Goal: Submit feedback/report problem

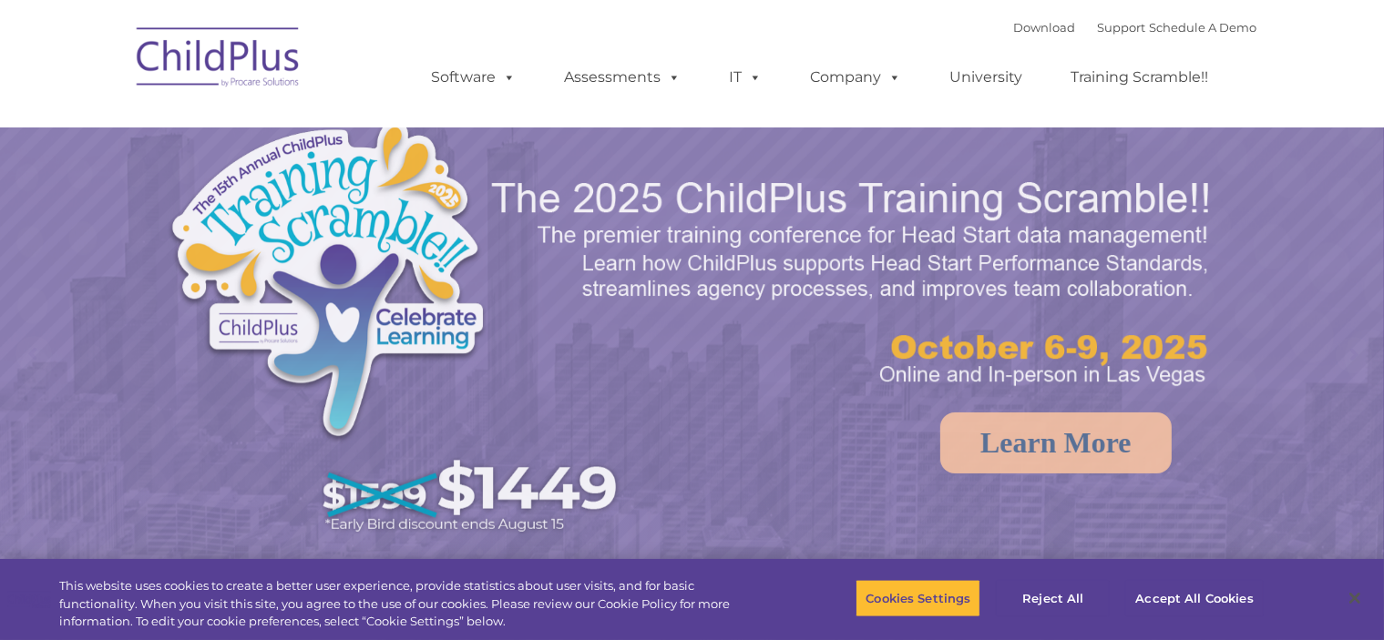
select select "MEDIUM"
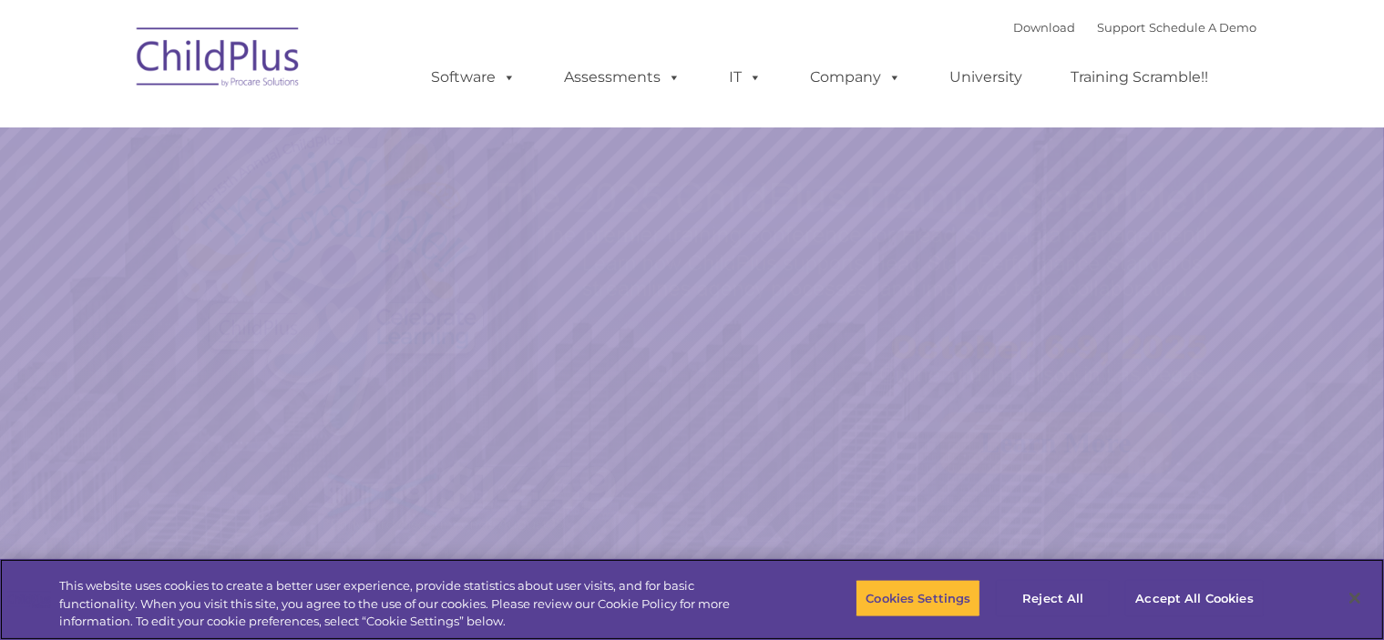
select select "MEDIUM"
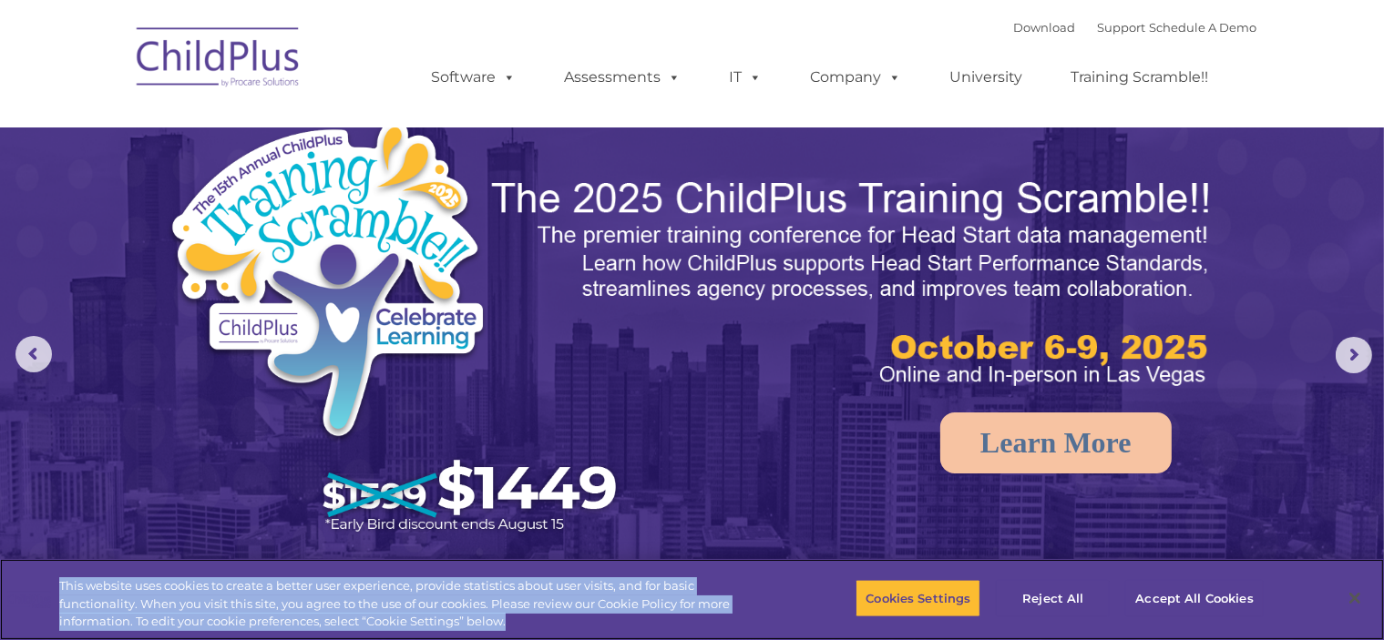
drag, startPoint x: 254, startPoint y: 0, endPoint x: 547, endPoint y: 632, distance: 696.9
click at [547, 631] on div "This website uses cookies to create a better user experience, provide statistic…" at bounding box center [380, 599] width 761 height 81
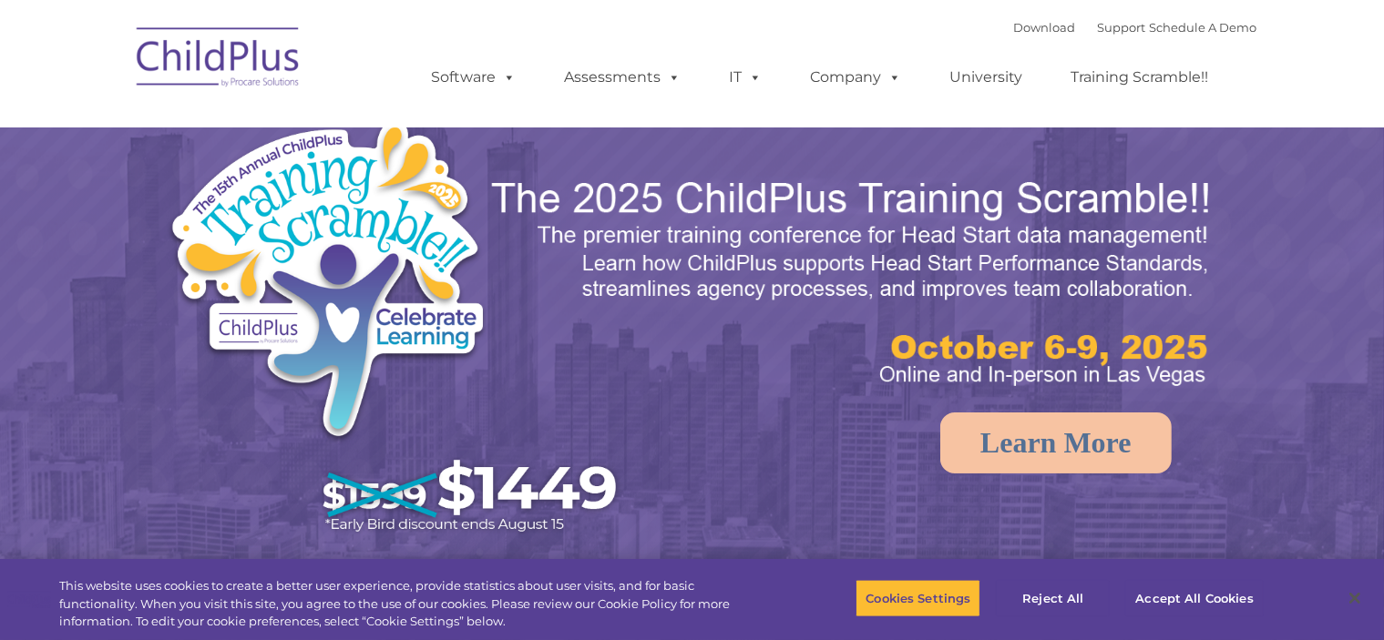
select select "MEDIUM"
